Goal: Information Seeking & Learning: Learn about a topic

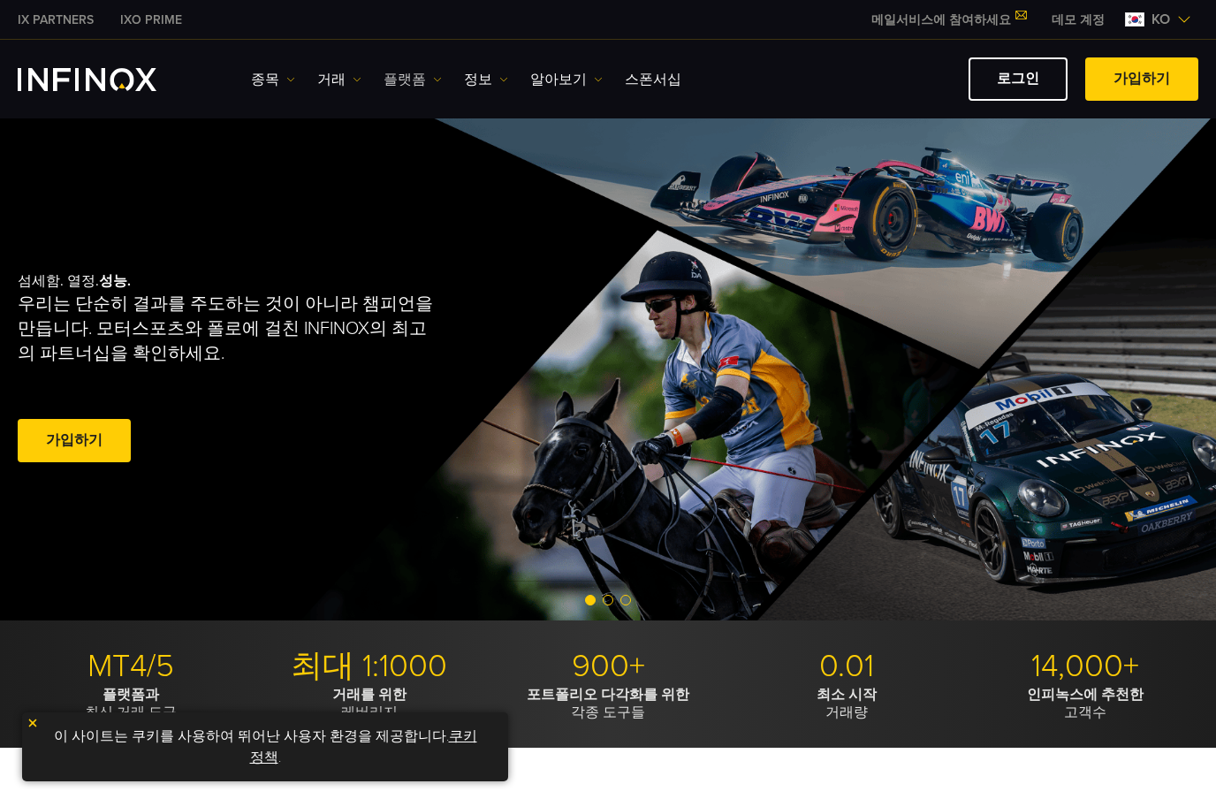
click at [409, 86] on link "플랫폼" at bounding box center [412, 79] width 58 height 21
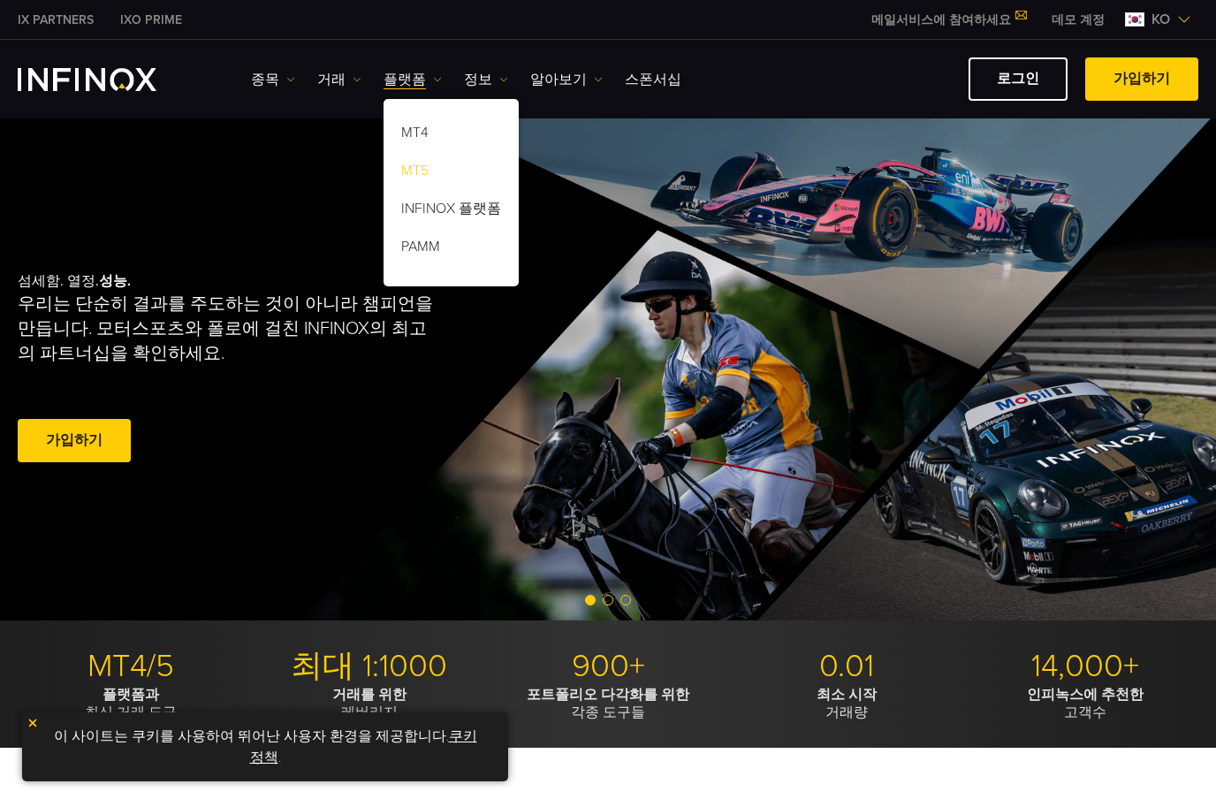
click at [454, 171] on link "MT5" at bounding box center [450, 174] width 135 height 38
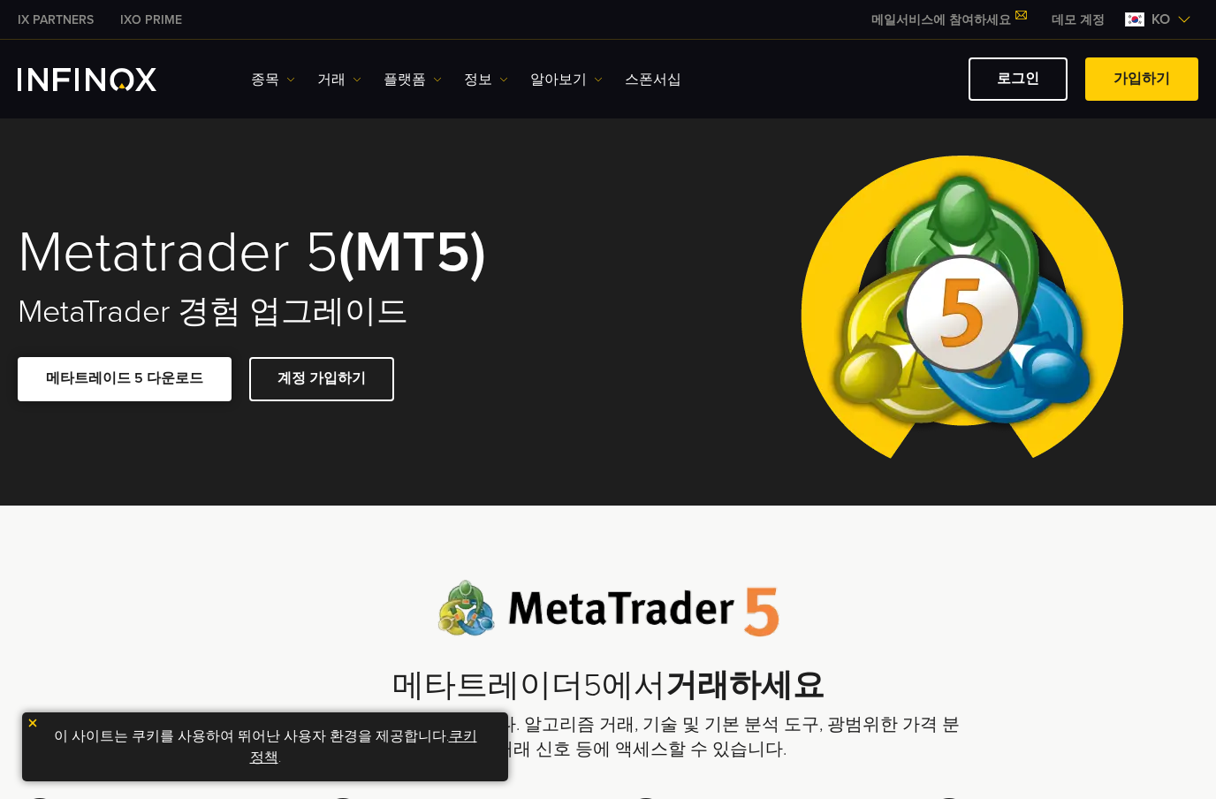
click at [125, 379] on span at bounding box center [125, 379] width 0 height 0
click at [335, 744] on p "이 사이트는 쿠키를 사용하여 뛰어난 사용자 환경을 제공합니다. 쿠키 정책 ." at bounding box center [265, 746] width 468 height 51
click at [125, 379] on span at bounding box center [125, 379] width 0 height 0
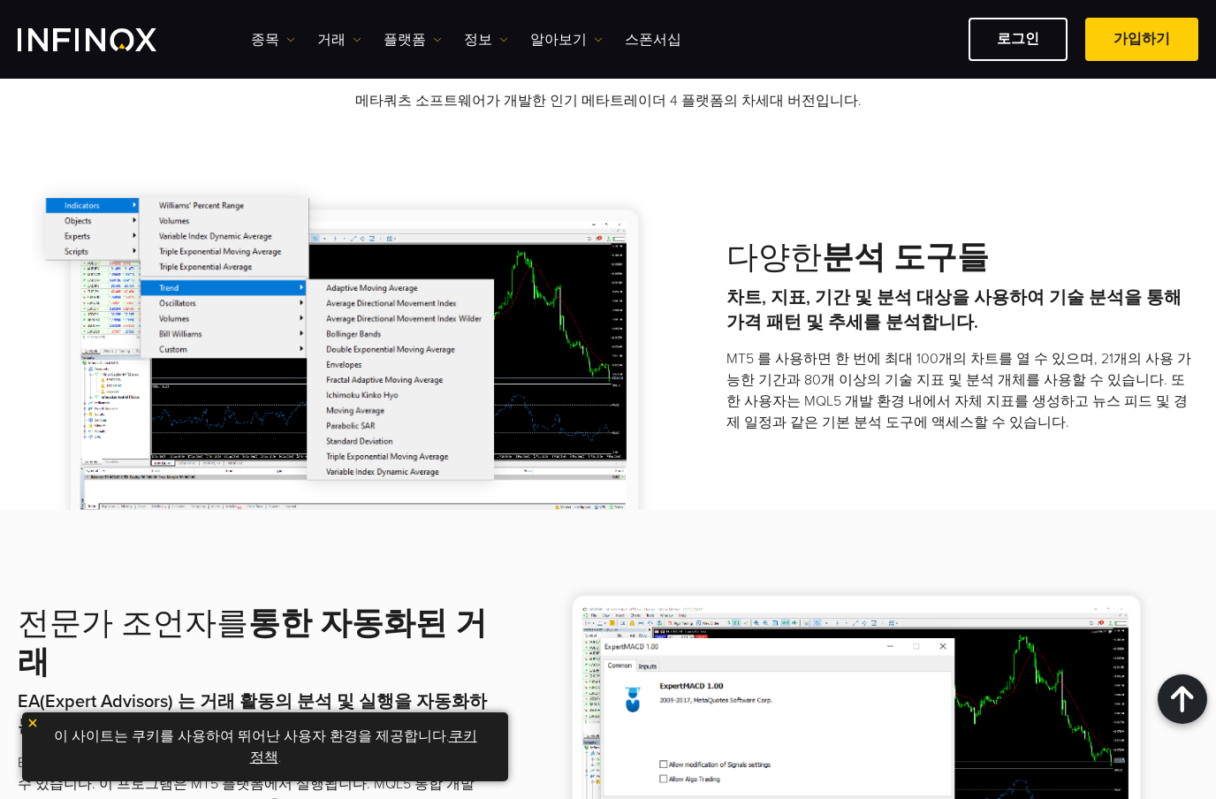
scroll to position [1484, 0]
